Goal: Task Accomplishment & Management: Manage account settings

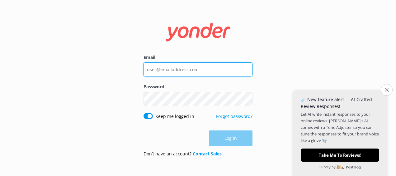
type input "[EMAIL_ADDRESS][DOMAIN_NAME]"
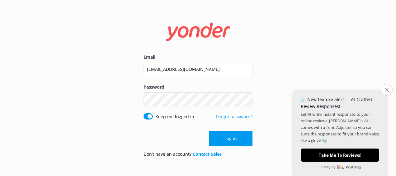
click at [224, 143] on div "Log in" at bounding box center [198, 139] width 109 height 16
click at [393, 89] on div "Email [EMAIL_ADDRESS][DOMAIN_NAME] Password Show password Keep me logged in For…" at bounding box center [198, 88] width 396 height 176
click at [386, 88] on icon "Close survey" at bounding box center [387, 90] width 4 height 4
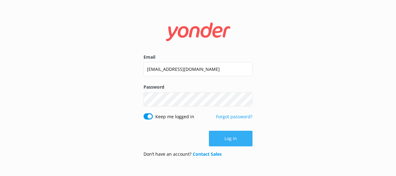
click at [224, 145] on button "Log in" at bounding box center [231, 139] width 44 height 16
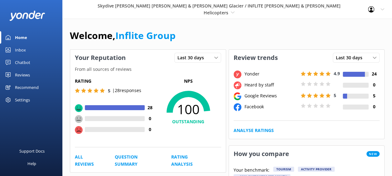
click at [371, 10] on icon at bounding box center [371, 9] width 6 height 6
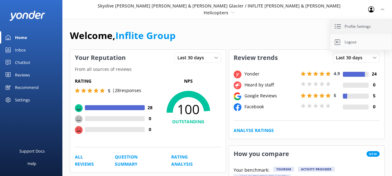
click at [359, 23] on link "Profile Settings" at bounding box center [361, 27] width 62 height 16
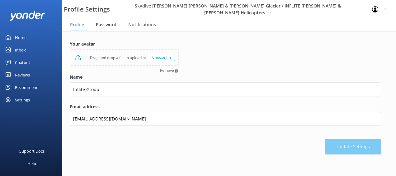
click at [117, 20] on div "Password" at bounding box center [107, 25] width 23 height 12
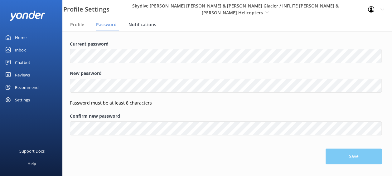
click at [136, 28] on div "Notifications" at bounding box center [143, 25] width 30 height 12
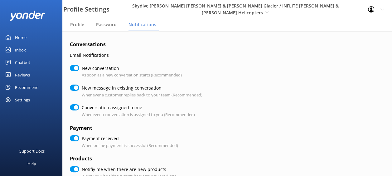
checkbox input "true"
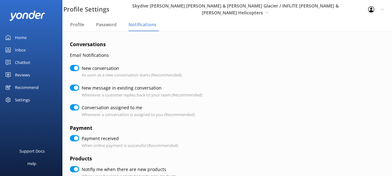
checkbox input "true"
click at [72, 28] on div "Profile" at bounding box center [78, 25] width 17 height 12
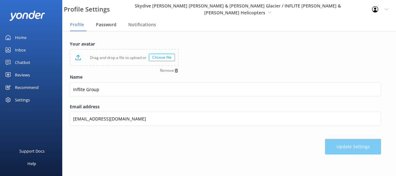
click at [102, 30] on div "Password" at bounding box center [107, 25] width 23 height 12
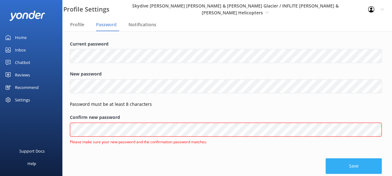
click at [368, 153] on div "Save" at bounding box center [225, 163] width 311 height 22
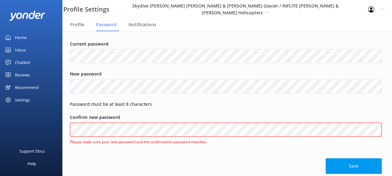
click at [284, 101] on p "Password must be at least 8 characters" at bounding box center [225, 104] width 311 height 7
click at [178, 77] on label "New password" at bounding box center [225, 73] width 311 height 7
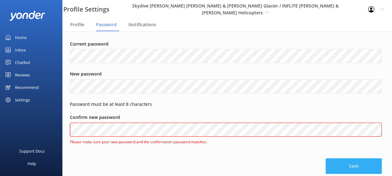
click at [345, 171] on button "Save" at bounding box center [353, 166] width 56 height 16
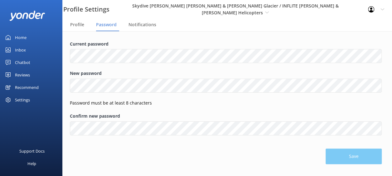
click at [38, 21] on div at bounding box center [31, 15] width 44 height 19
click at [35, 17] on img at bounding box center [27, 16] width 36 height 10
click at [27, 34] on link "Home" at bounding box center [31, 37] width 62 height 12
